Goal: Task Accomplishment & Management: Manage account settings

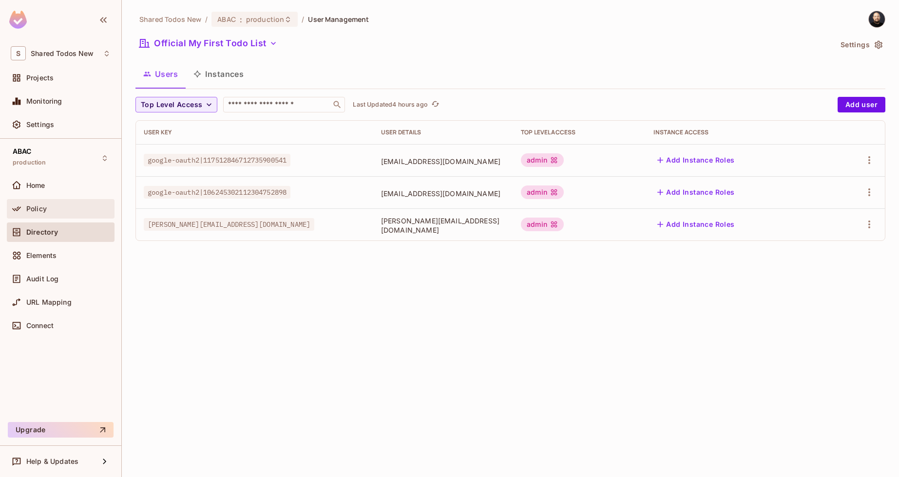
click at [54, 210] on div "Policy" at bounding box center [68, 209] width 84 height 8
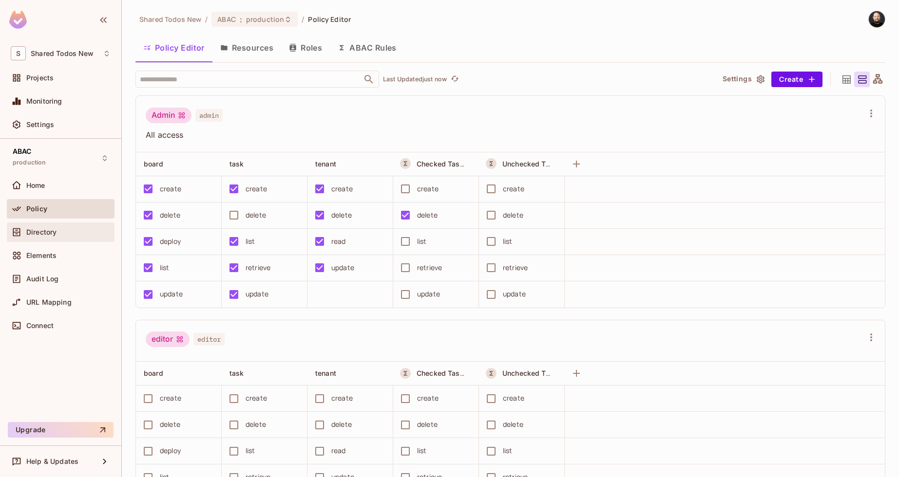
click at [60, 229] on div "Directory" at bounding box center [68, 233] width 84 height 8
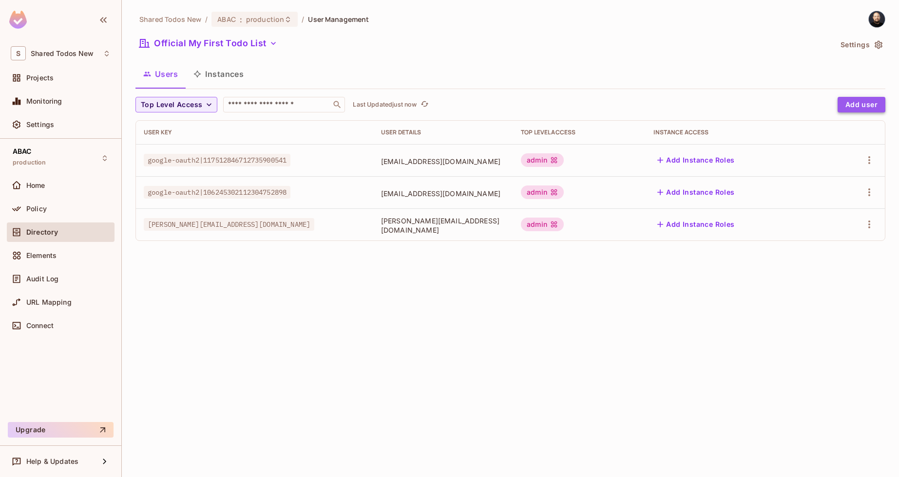
click at [849, 107] on button "Add user" at bounding box center [862, 105] width 48 height 16
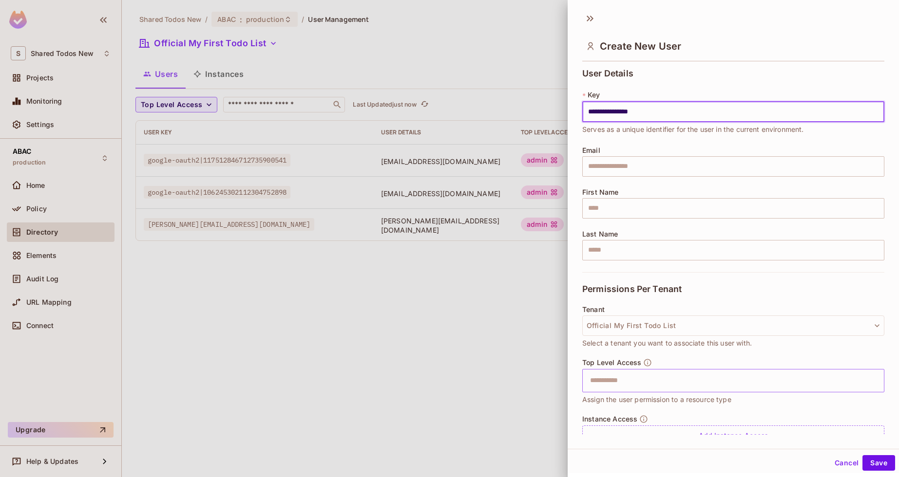
click at [690, 392] on div "​" at bounding box center [733, 380] width 302 height 23
type input "**********"
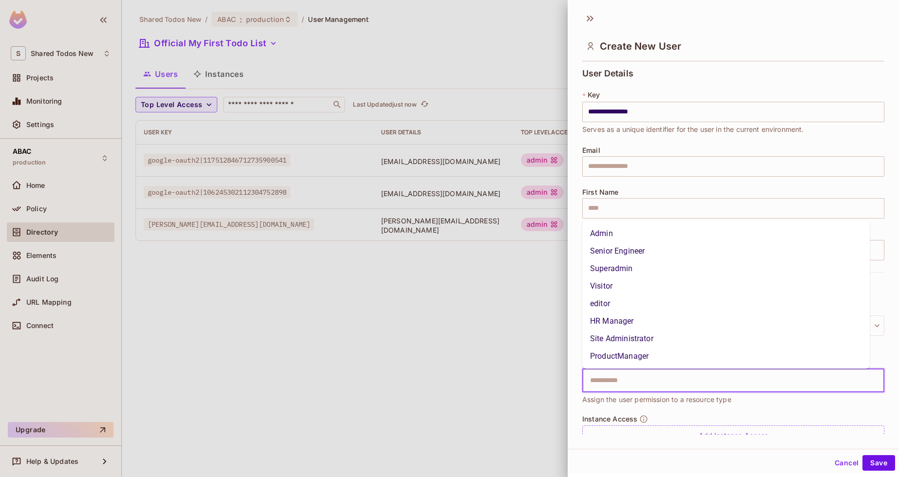
click at [493, 258] on div at bounding box center [449, 238] width 899 height 477
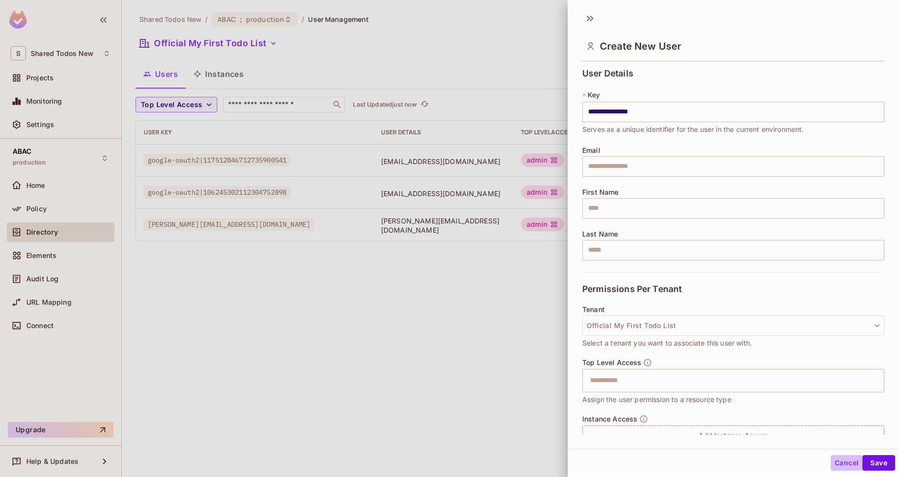
click at [831, 466] on button "Cancel" at bounding box center [847, 464] width 32 height 16
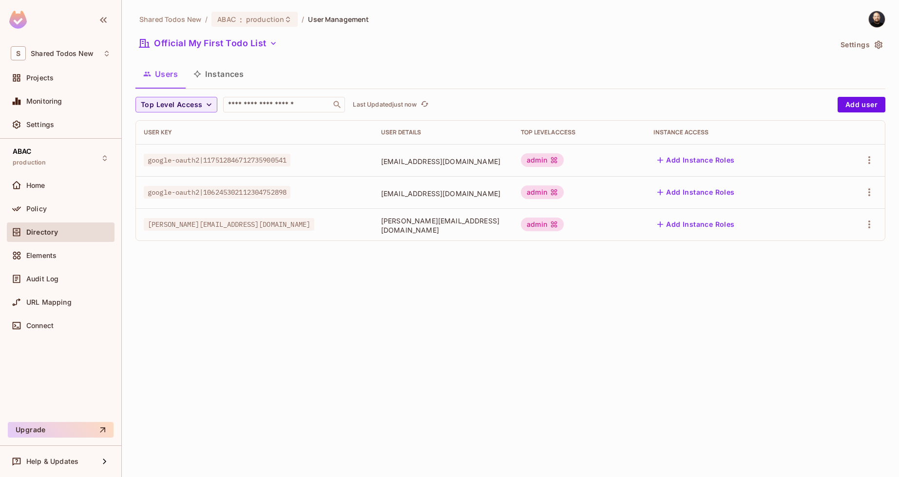
click at [221, 51] on div "Official My First Todo List" at bounding box center [483, 45] width 696 height 19
click at [221, 46] on button "Official My First Todo List" at bounding box center [208, 44] width 146 height 16
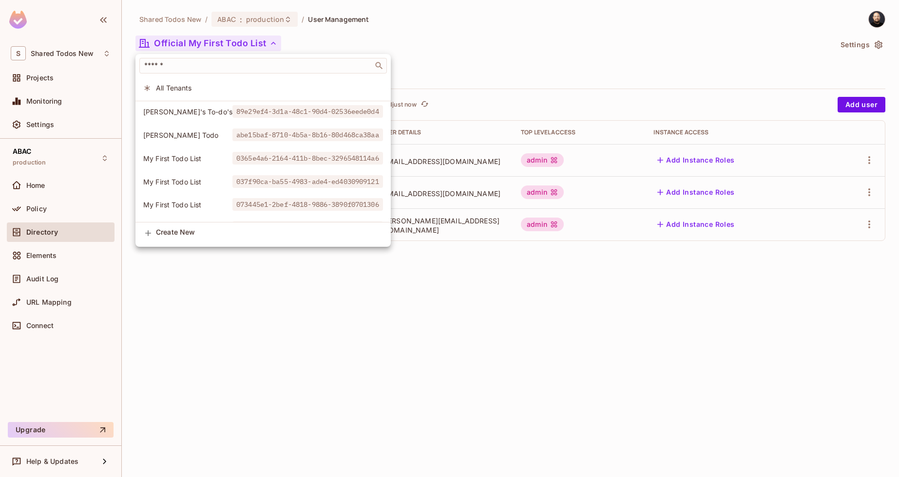
click at [199, 82] on li "All Tenants" at bounding box center [262, 87] width 255 height 21
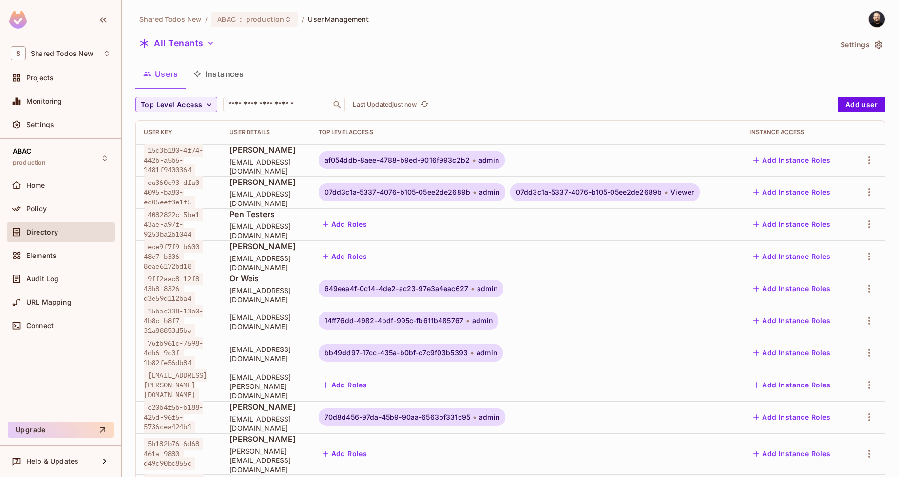
click at [210, 76] on button "Instances" at bounding box center [219, 74] width 66 height 24
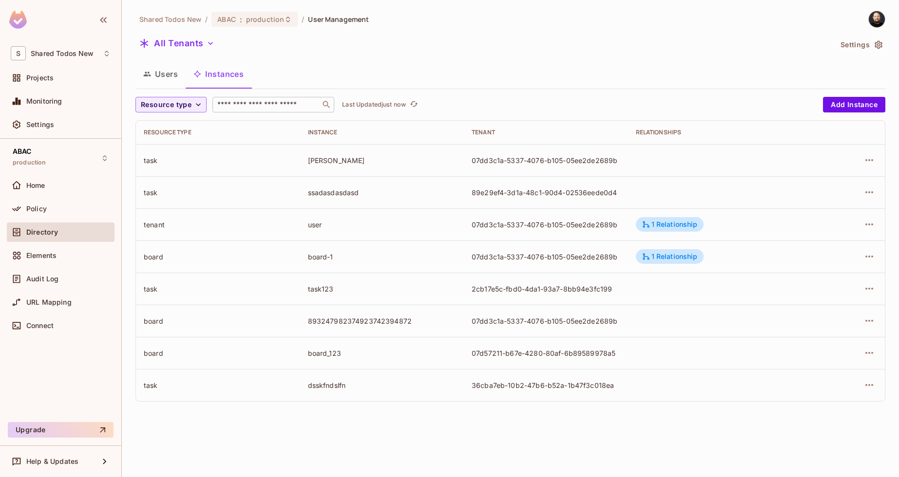
click at [236, 103] on input "text" at bounding box center [266, 105] width 102 height 10
type input "******"
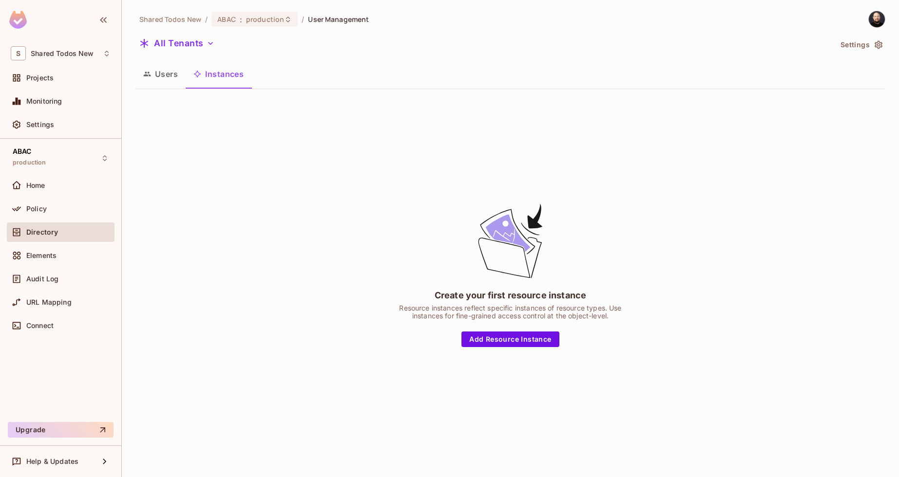
click at [172, 81] on button "Users" at bounding box center [160, 74] width 50 height 24
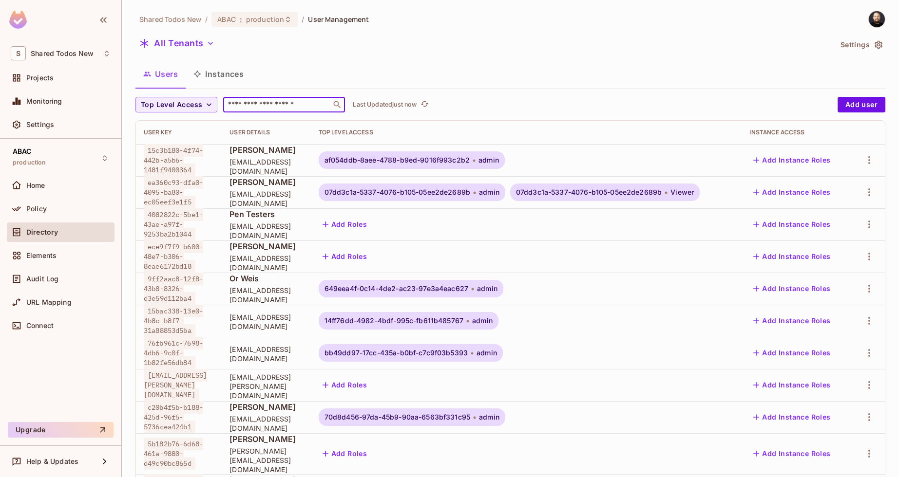
click at [245, 100] on input "text" at bounding box center [277, 105] width 102 height 10
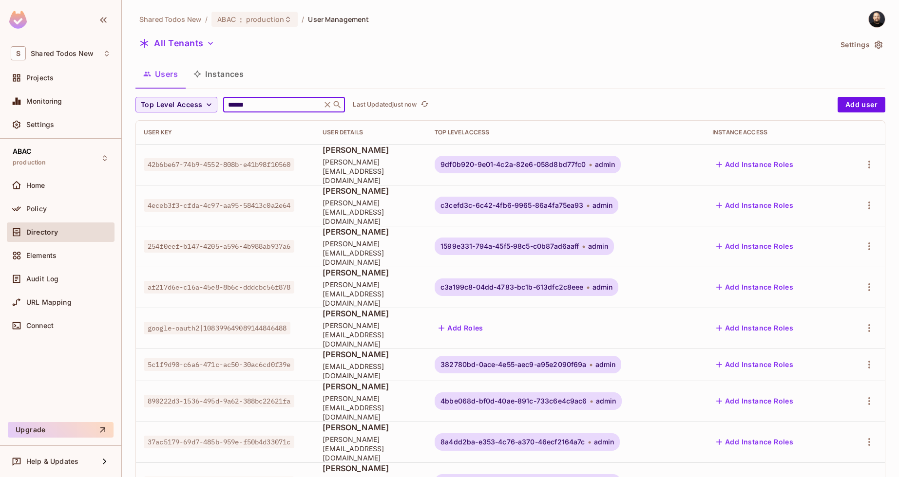
type input "******"
click at [468, 321] on button "Add Roles" at bounding box center [461, 329] width 53 height 16
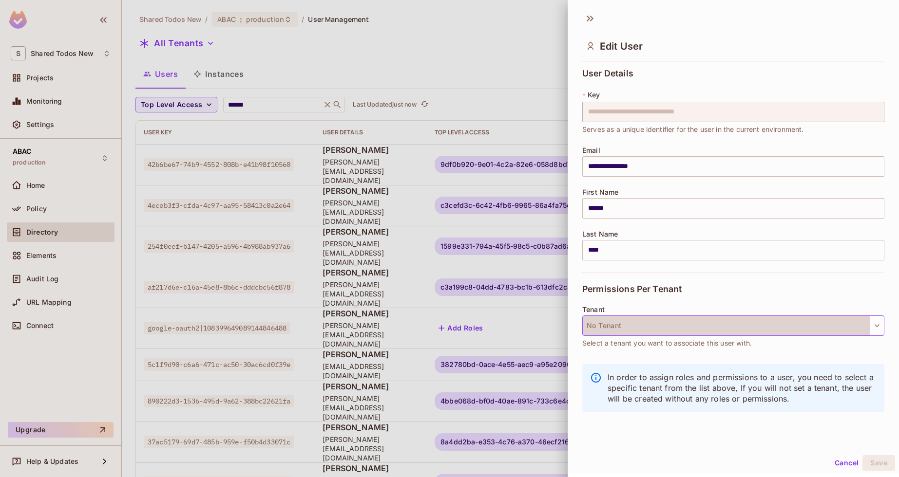
click at [620, 328] on button "No Tenant" at bounding box center [733, 326] width 302 height 20
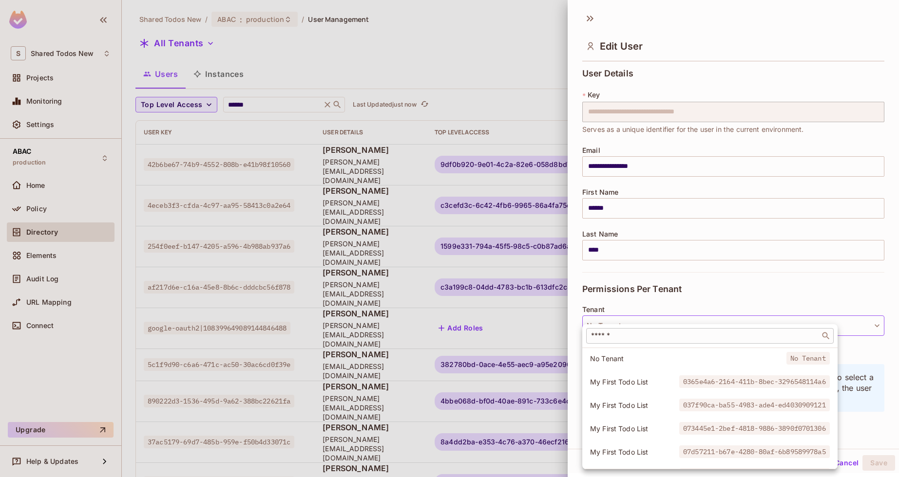
click at [621, 338] on input "text" at bounding box center [703, 336] width 228 height 10
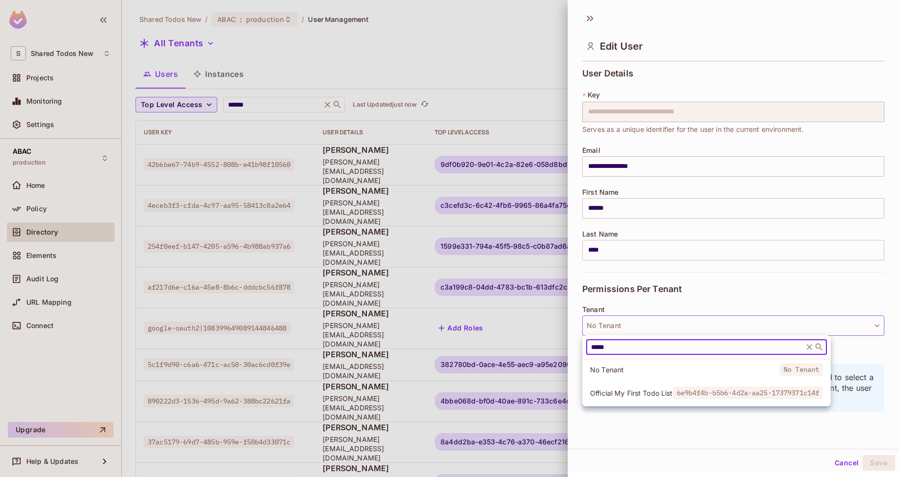
type input "*****"
click at [603, 387] on li "Official My First Todo List 6e9b4f4b-b5b6-4d2a-aa25-17379371c14f" at bounding box center [706, 393] width 248 height 21
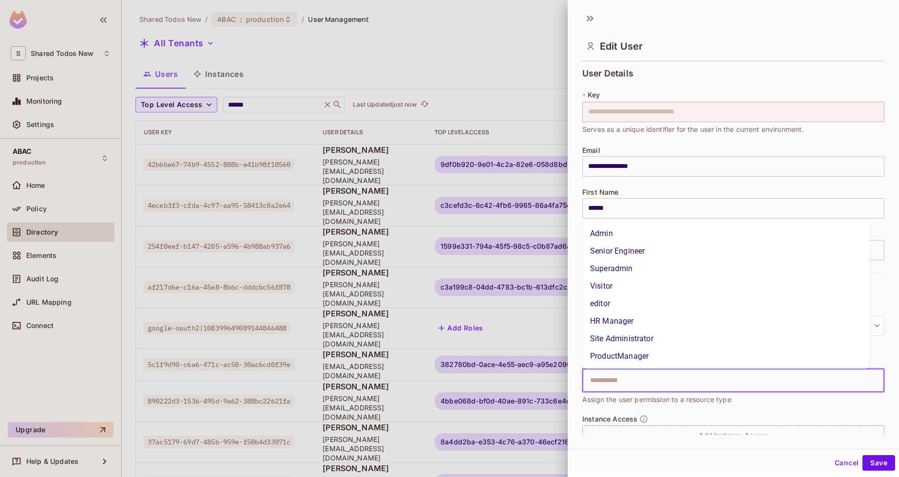
click at [606, 379] on input "text" at bounding box center [724, 380] width 281 height 19
type input "*"
click at [618, 290] on li "Admin" at bounding box center [725, 287] width 287 height 18
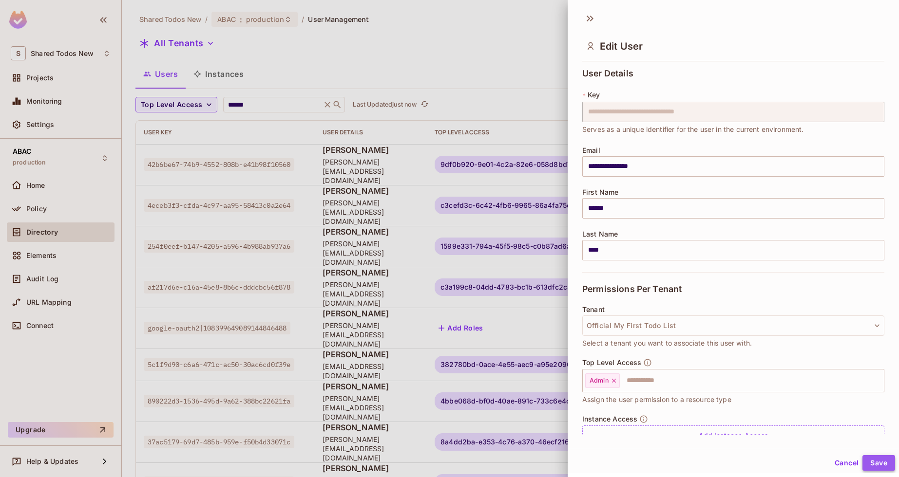
click at [873, 461] on button "Save" at bounding box center [878, 464] width 33 height 16
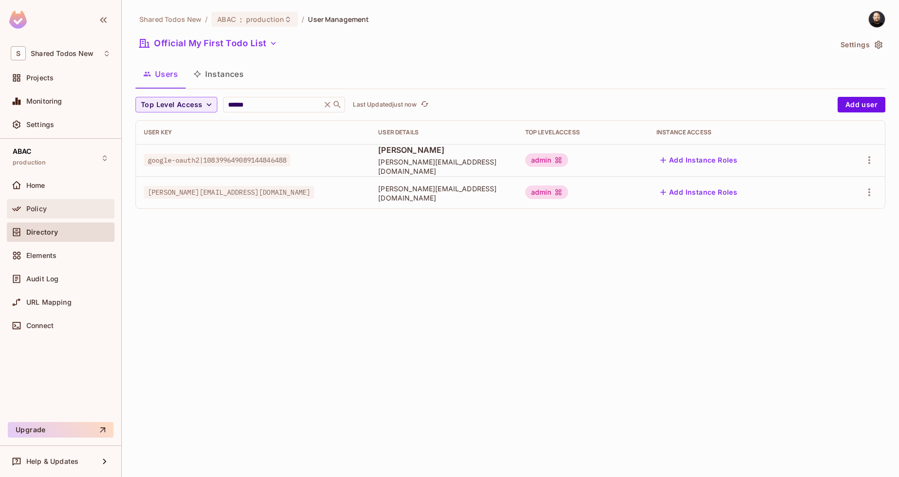
click at [76, 212] on div "Policy" at bounding box center [68, 209] width 84 height 8
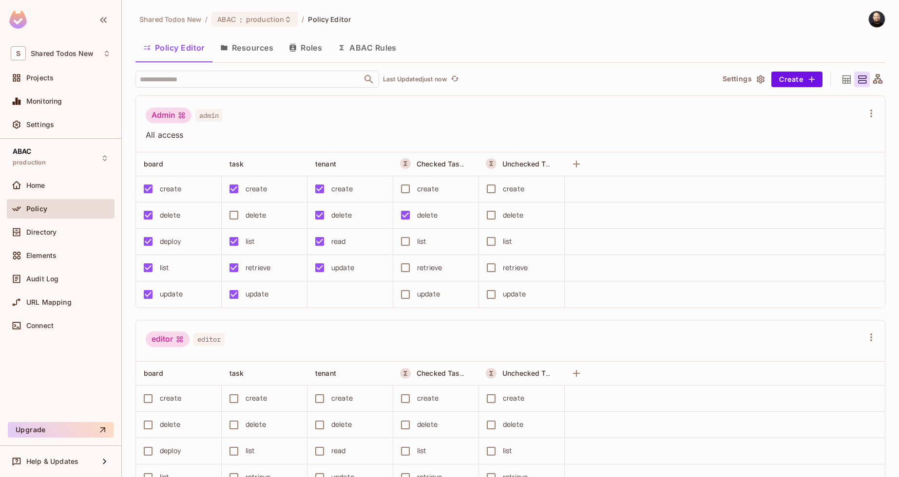
click at [376, 52] on button "ABAC Rules" at bounding box center [367, 48] width 75 height 24
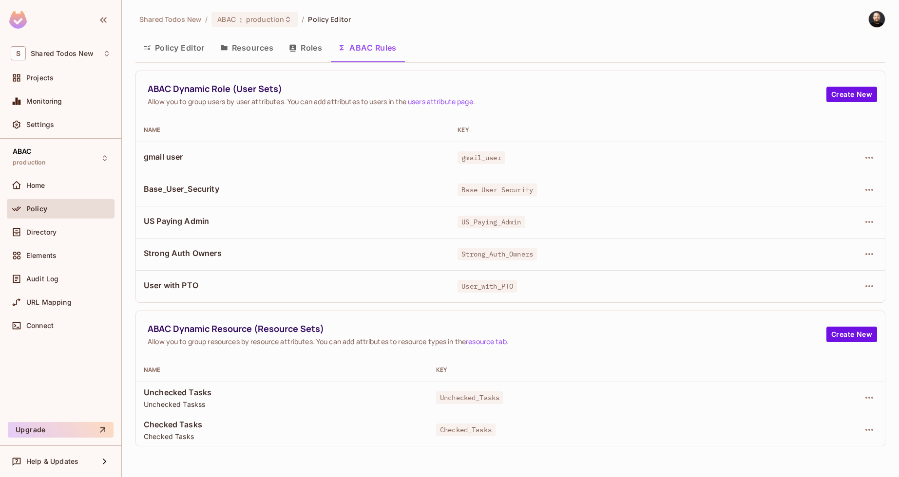
click at [875, 438] on div at bounding box center [822, 430] width 109 height 16
click at [868, 432] on icon "button" at bounding box center [869, 430] width 12 height 12
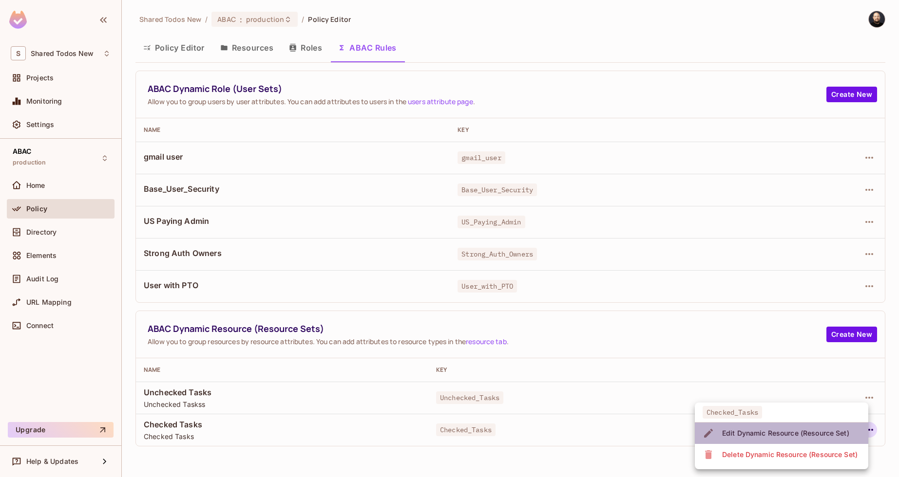
click at [835, 430] on div "Edit Dynamic Resource (Resource Set)" at bounding box center [785, 434] width 127 height 10
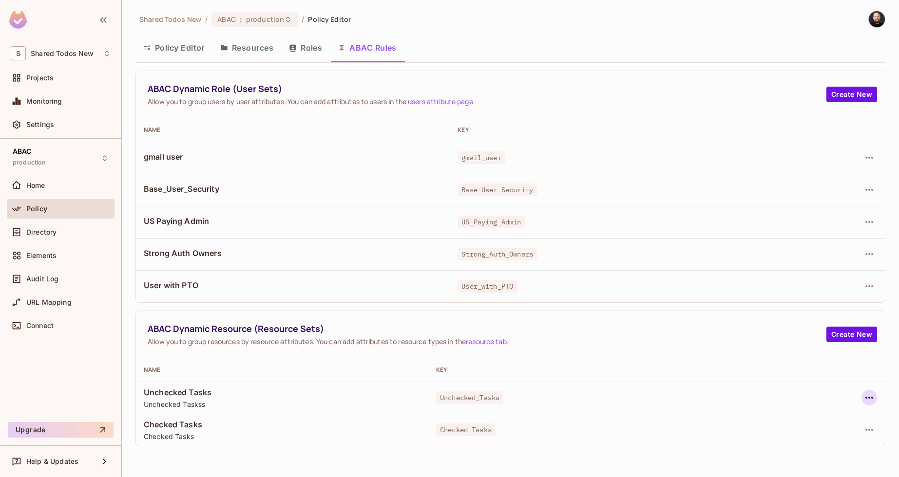
click at [866, 397] on icon "button" at bounding box center [869, 398] width 12 height 12
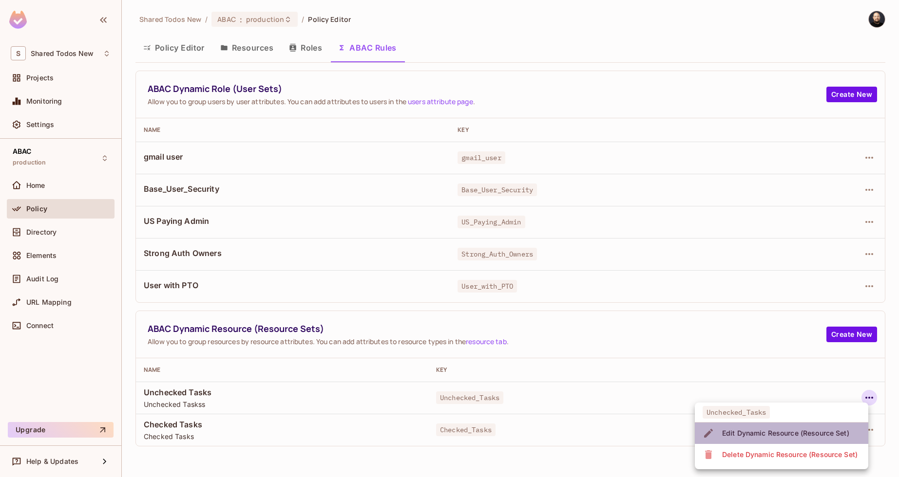
click at [818, 436] on div "Edit Dynamic Resource (Resource Set)" at bounding box center [785, 434] width 127 height 10
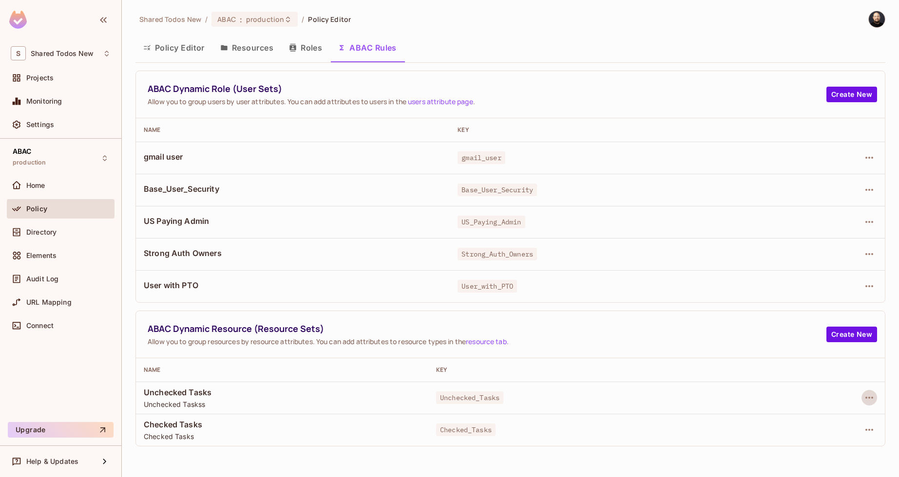
click at [252, 54] on button "Resources" at bounding box center [246, 48] width 69 height 24
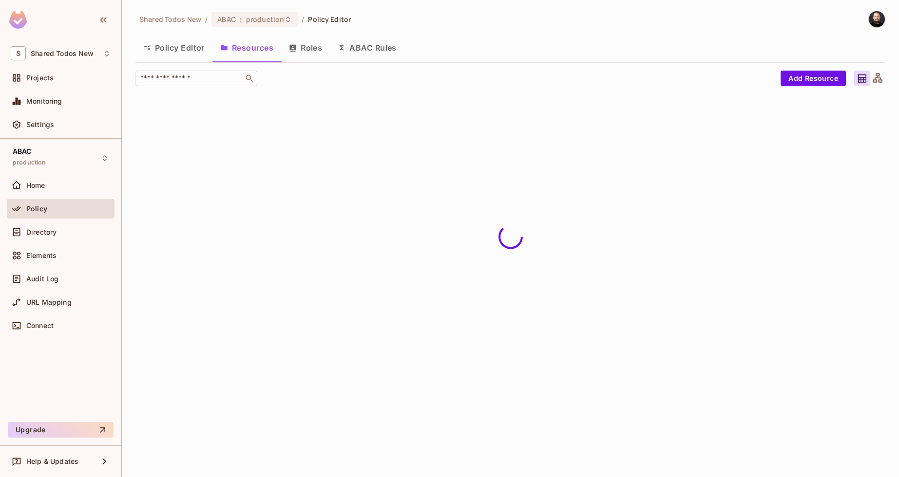
click at [182, 48] on button "Policy Editor" at bounding box center [173, 48] width 77 height 24
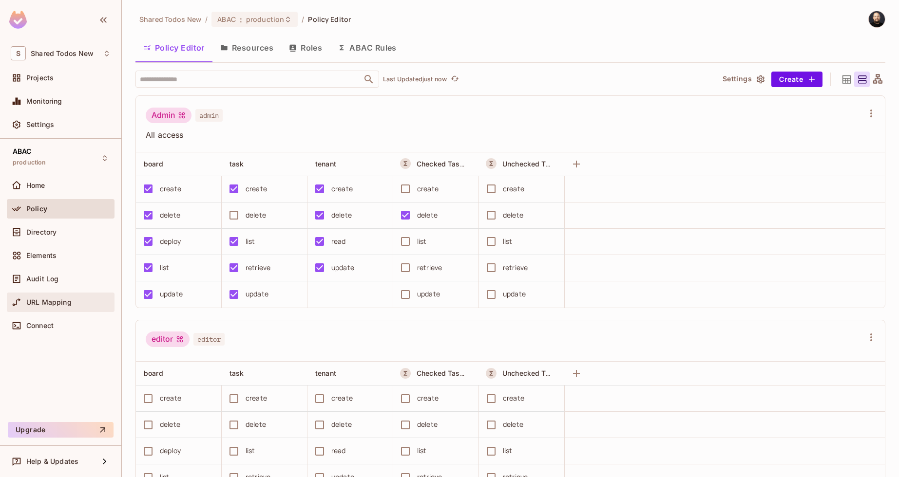
click at [74, 300] on div "URL Mapping" at bounding box center [68, 303] width 84 height 8
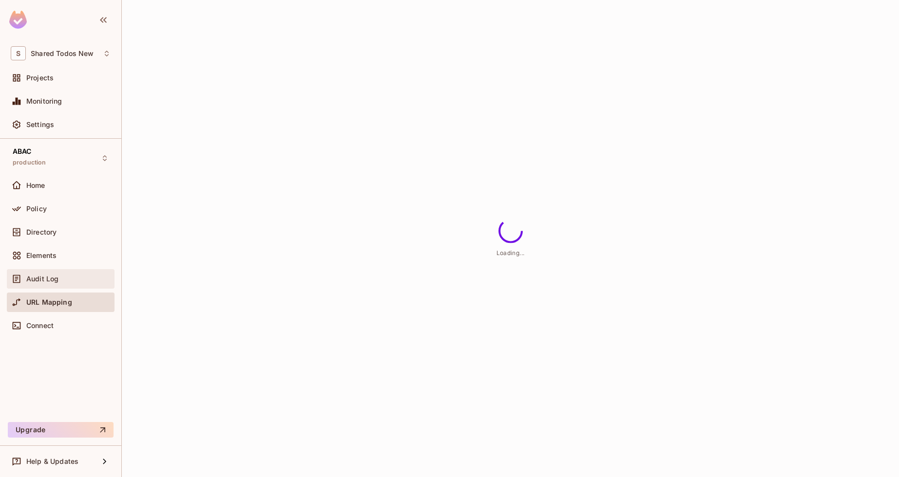
click at [73, 281] on div "Audit Log" at bounding box center [68, 279] width 84 height 8
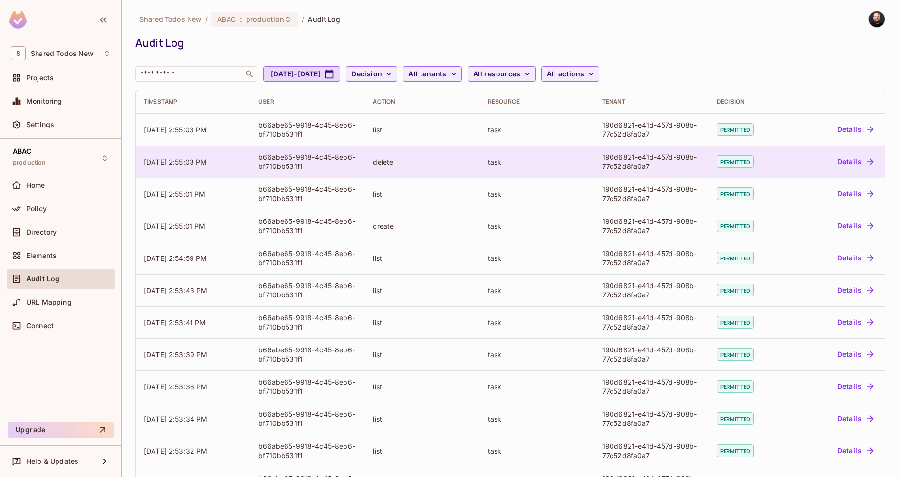
click at [550, 162] on div "task" at bounding box center [537, 161] width 99 height 9
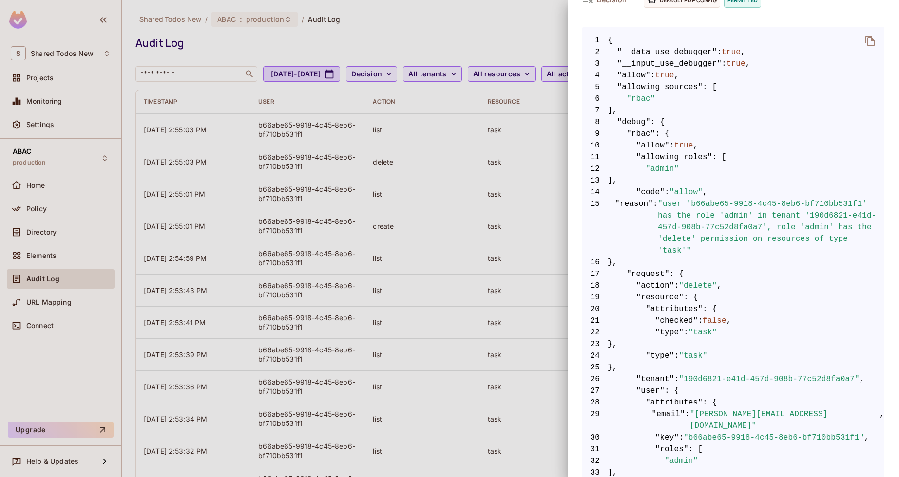
scroll to position [169, 0]
click at [101, 183] on div at bounding box center [449, 238] width 899 height 477
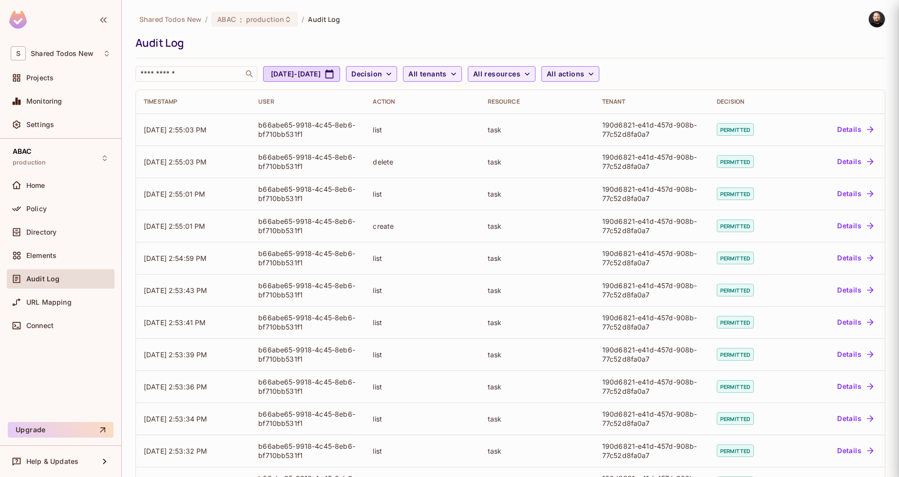
scroll to position [0, 0]
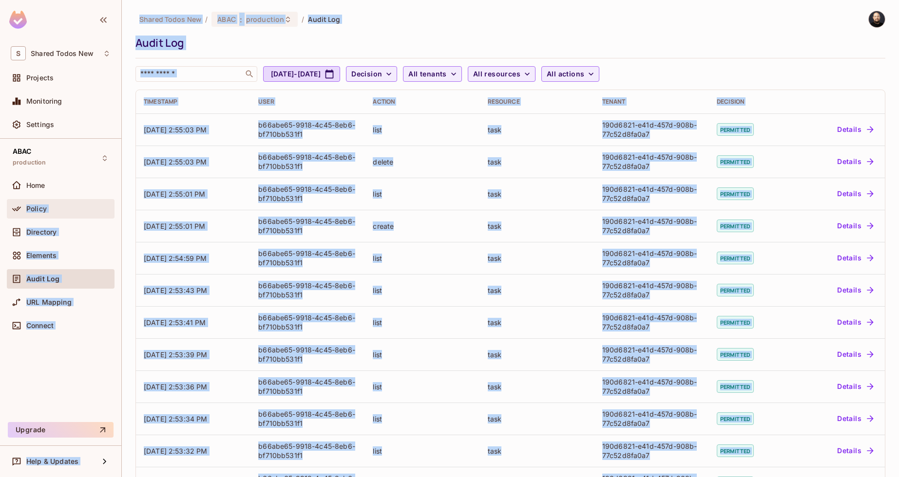
click at [72, 204] on div "Policy" at bounding box center [61, 209] width 100 height 12
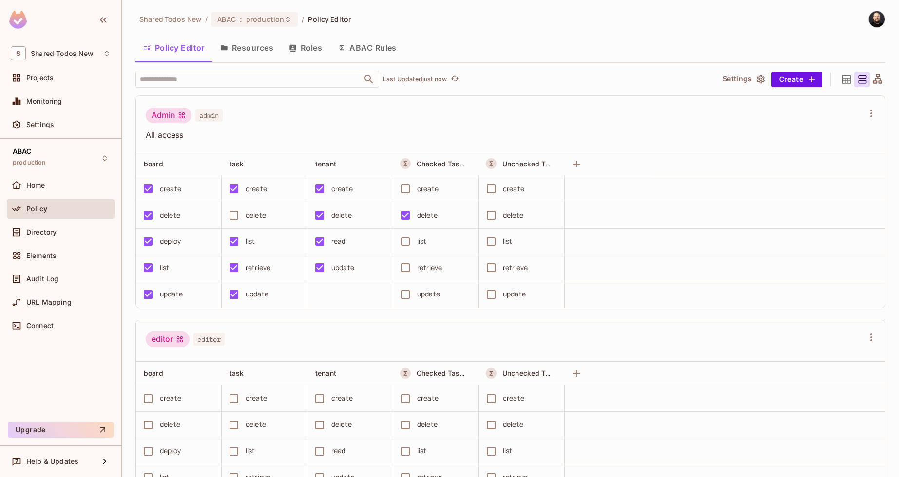
click at [259, 209] on div "delete" at bounding box center [262, 215] width 76 height 20
click at [242, 215] on div "delete" at bounding box center [262, 215] width 76 height 20
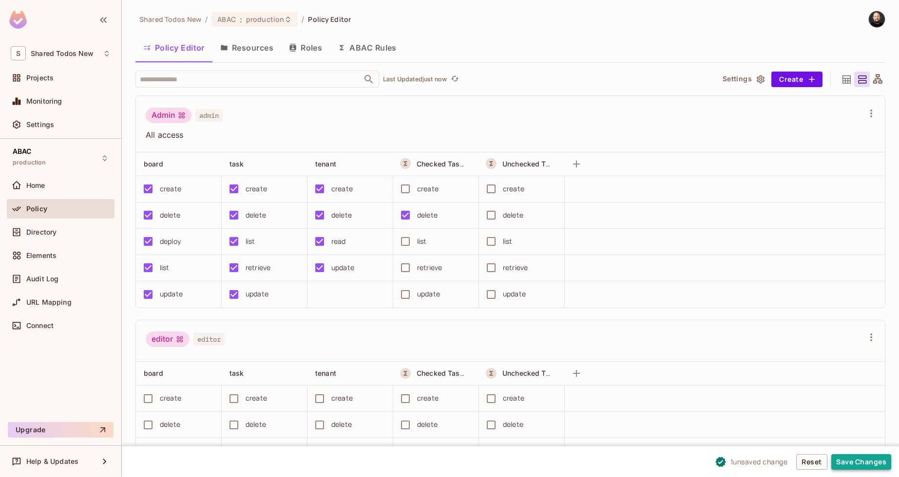
click at [851, 460] on button "Save Changes" at bounding box center [861, 463] width 60 height 16
click at [845, 466] on button "Save Changes" at bounding box center [861, 463] width 60 height 16
click at [868, 464] on button "Save Changes" at bounding box center [861, 463] width 60 height 16
click at [844, 460] on button "Save Changes" at bounding box center [861, 463] width 60 height 16
